Goal: Task Accomplishment & Management: Manage account settings

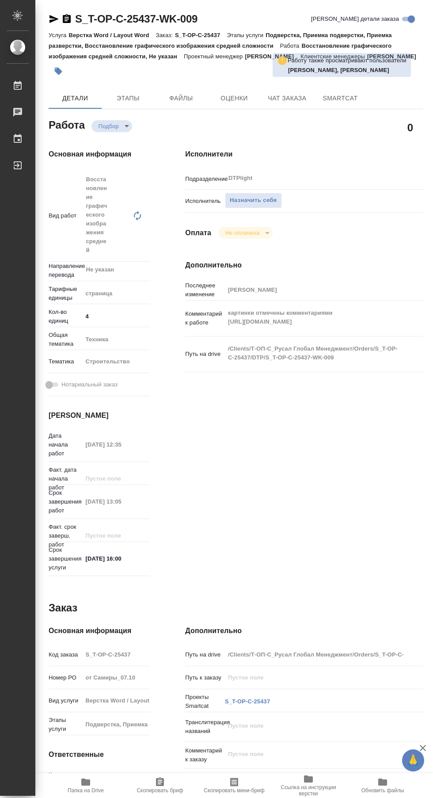
type textarea "x"
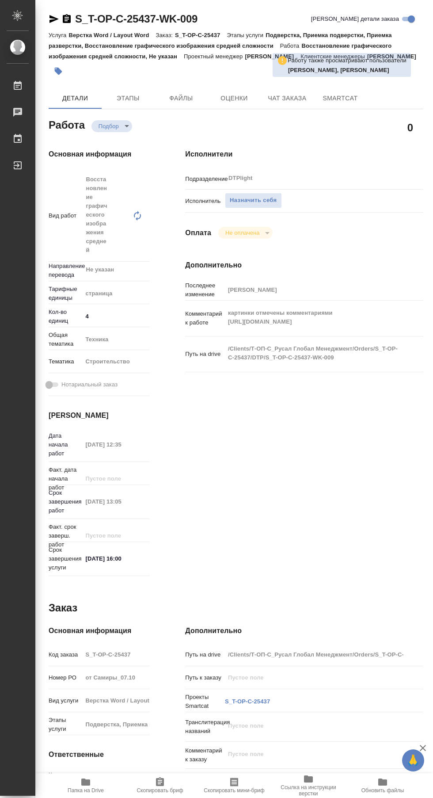
type textarea "x"
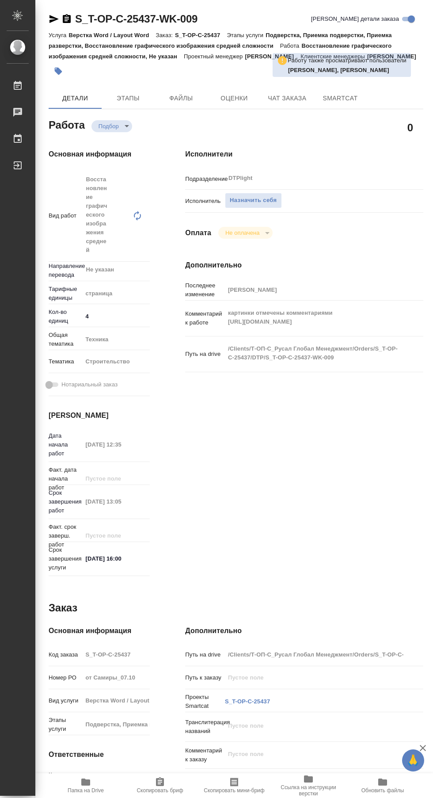
type textarea "x"
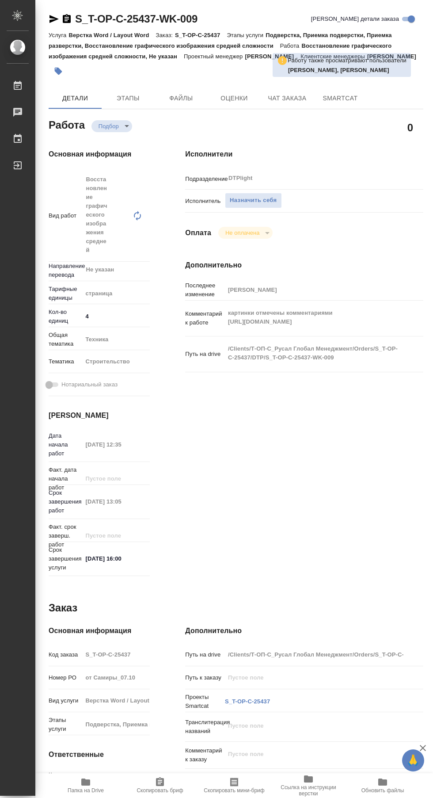
click at [255, 201] on span "Назначить себя" at bounding box center [253, 200] width 47 height 10
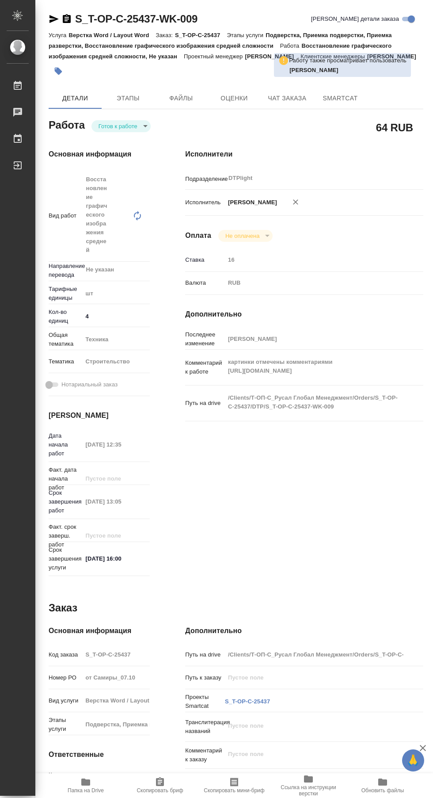
click at [54, 19] on icon "button" at bounding box center [54, 19] width 11 height 11
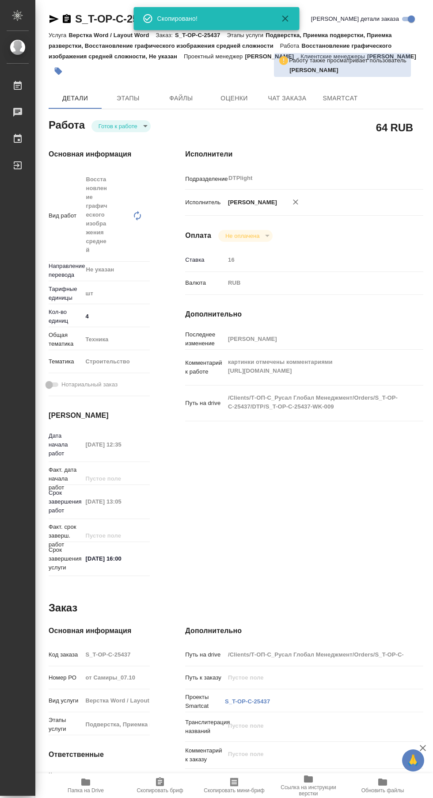
type textarea "x"
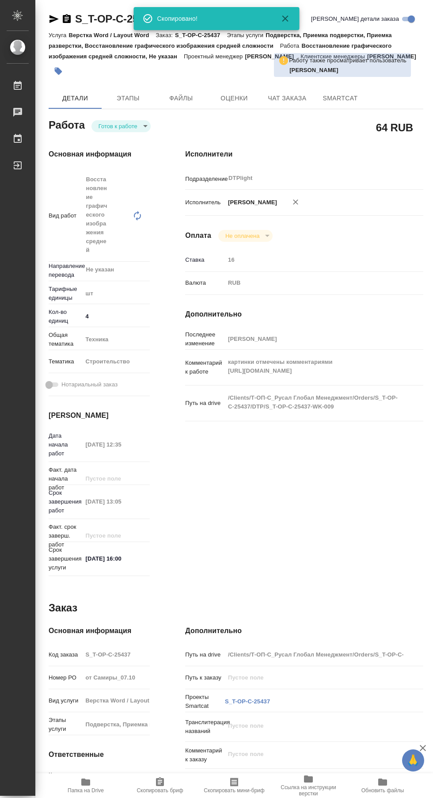
type textarea "x"
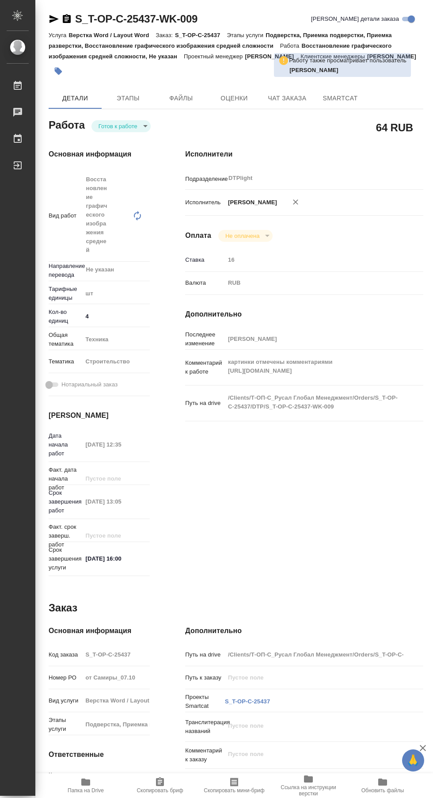
type textarea "x"
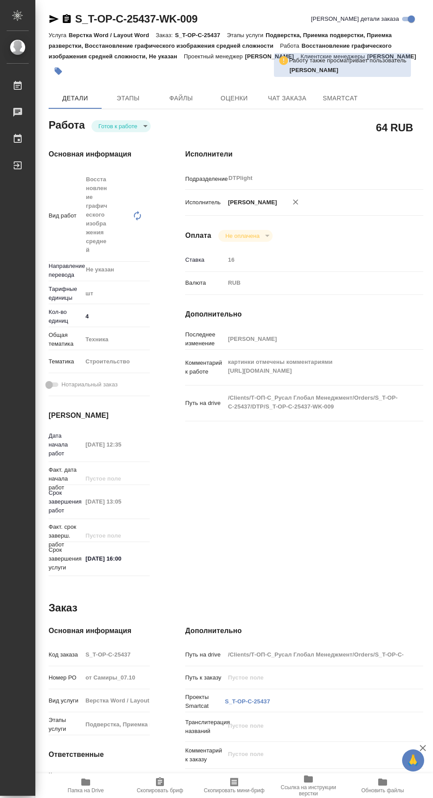
type textarea "x"
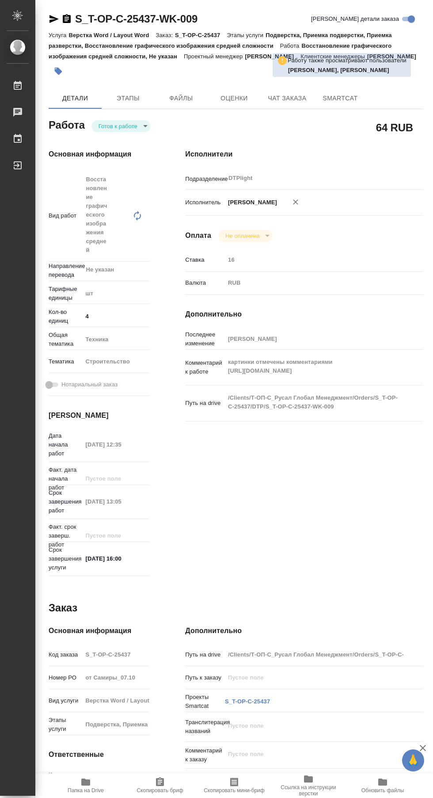
type textarea "x"
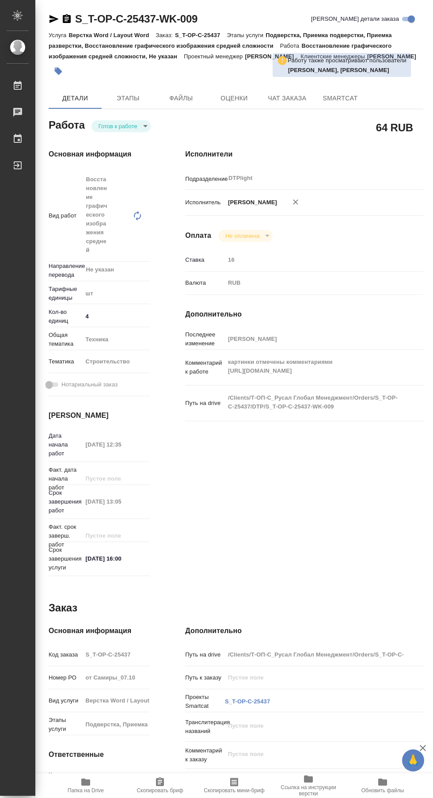
type textarea "x"
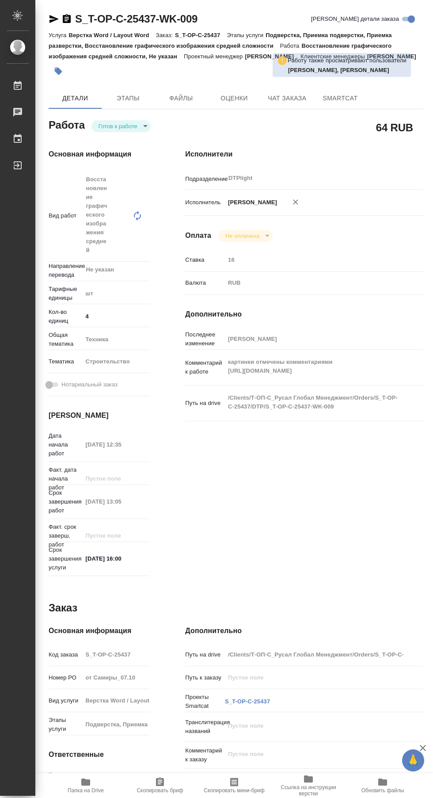
click at [114, 126] on body "🙏 .cls-1 fill:#fff; AWATERA Сархатов Руслан Работы 0 Чаты График Выйти S_T-OP-C…" at bounding box center [216, 399] width 433 height 798
click at [114, 112] on button "Готов к работе" at bounding box center [119, 111] width 44 height 10
click at [103, 124] on body "🙏 .cls-1 fill:#fff; AWATERA Сархатов Руслан Работы 0 Чаты График Выйти S_T-OP-C…" at bounding box center [216, 399] width 433 height 798
click at [120, 113] on button "Готов к работе" at bounding box center [119, 111] width 44 height 10
click at [127, 125] on body "🙏 .cls-1 fill:#fff; AWATERA Сархатов Руслан Работы 0 Чаты График Выйти S_T-OP-C…" at bounding box center [216, 399] width 433 height 798
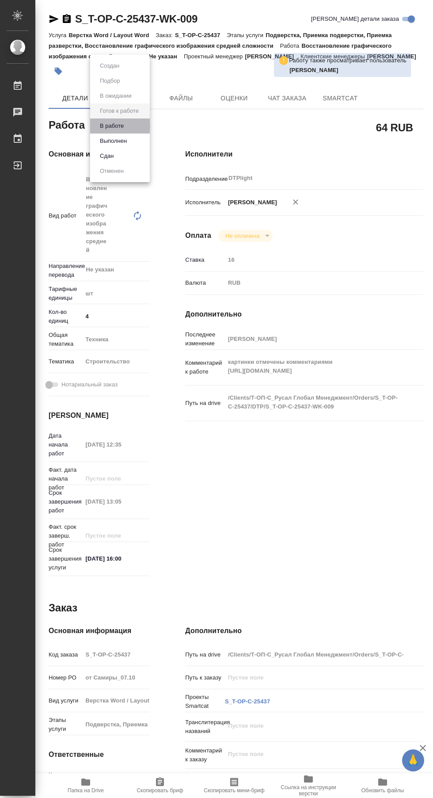
click at [108, 126] on button "В работе" at bounding box center [111, 126] width 29 height 10
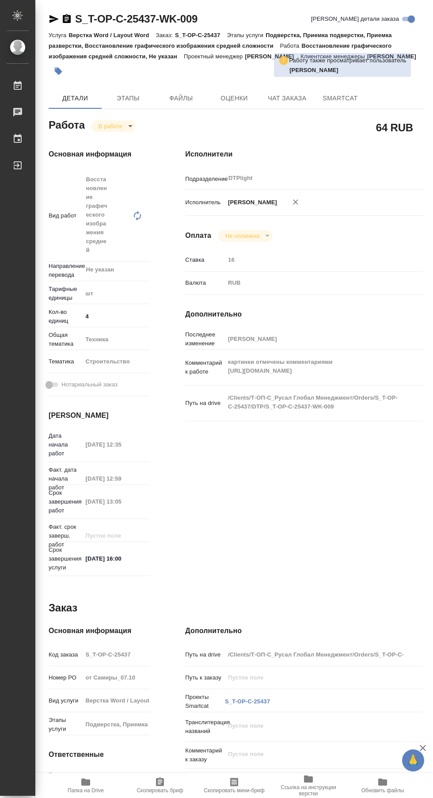
type textarea "x"
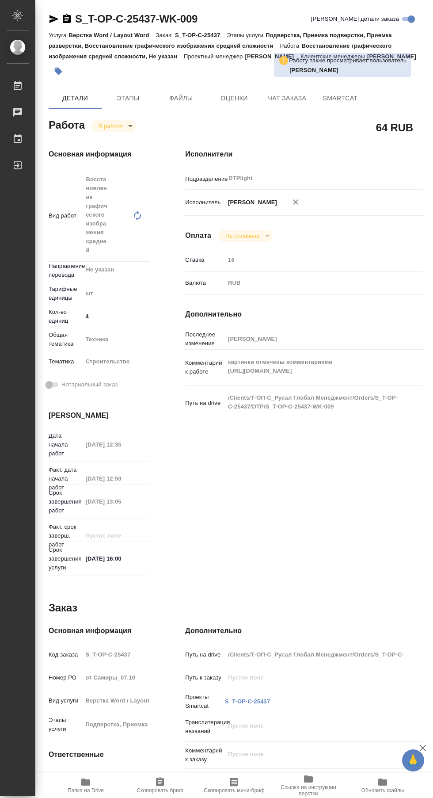
type textarea "x"
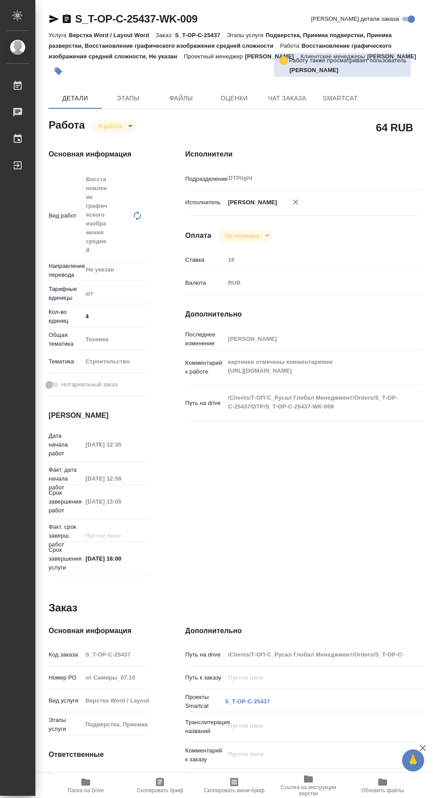
type textarea "x"
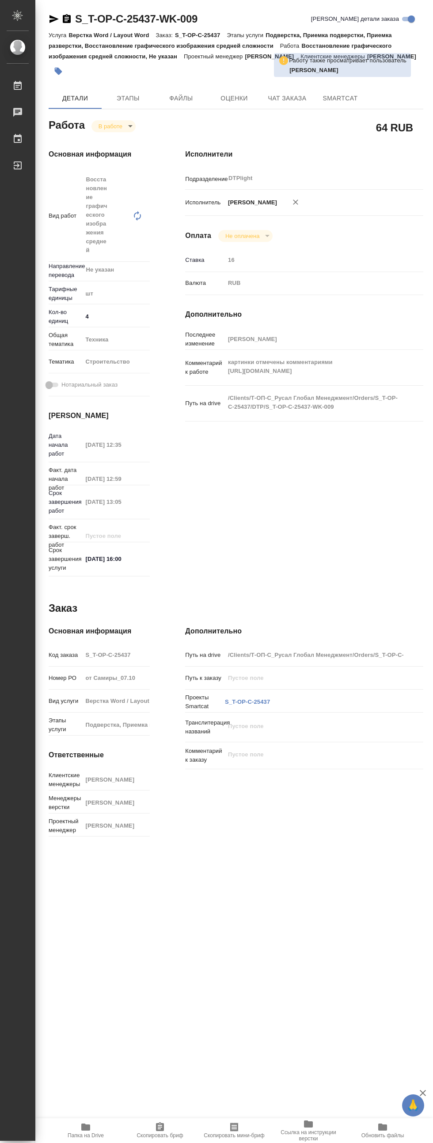
type textarea "x"
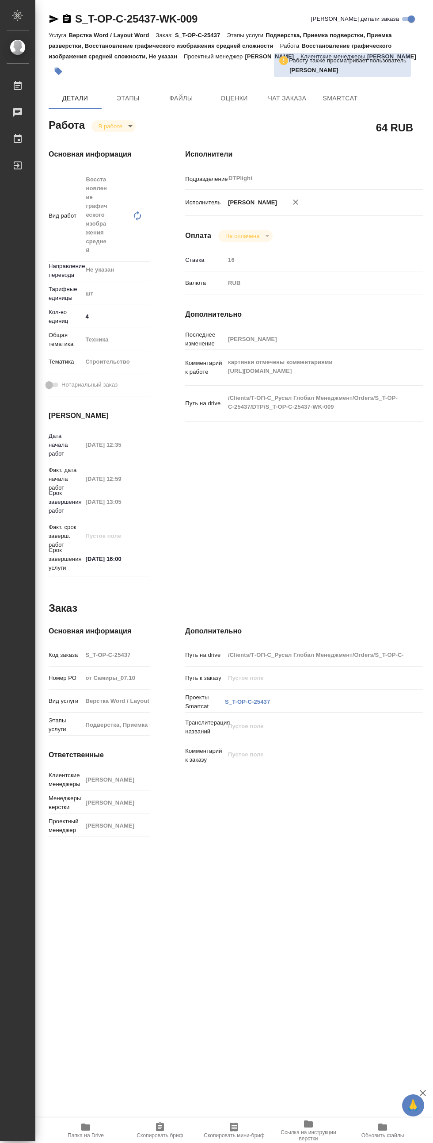
type textarea "x"
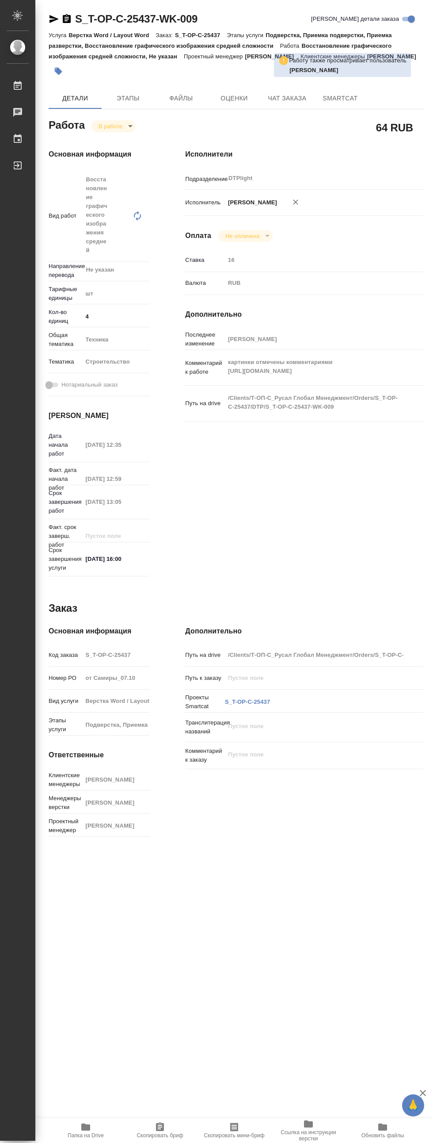
type textarea "x"
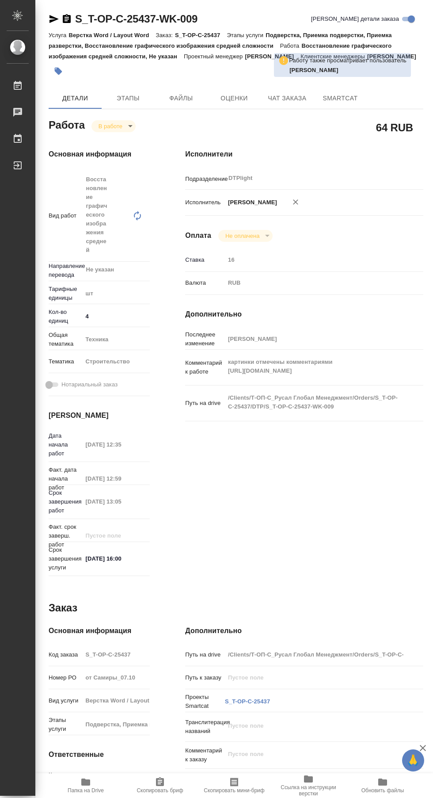
type textarea "x"
